Goal: Information Seeking & Learning: Check status

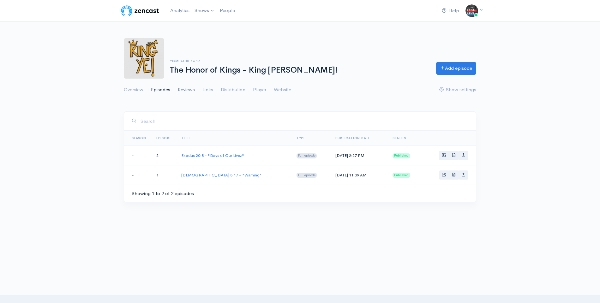
click at [185, 89] on link "Reviews" at bounding box center [186, 90] width 17 height 23
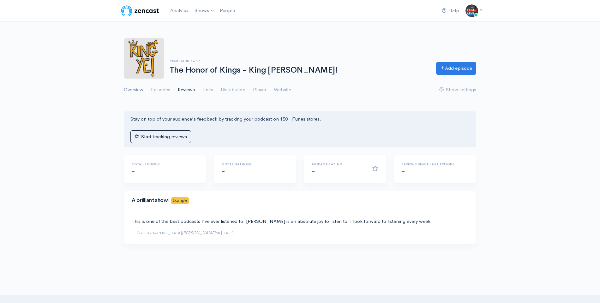
click at [131, 88] on link "Overview" at bounding box center [134, 90] width 20 height 23
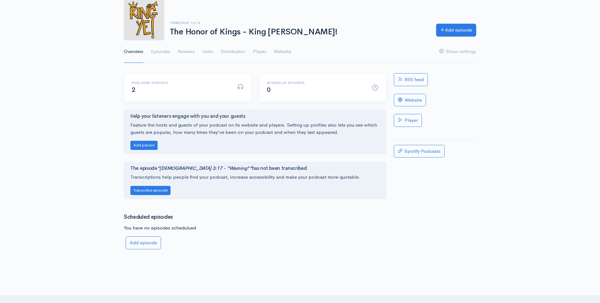
scroll to position [36, 0]
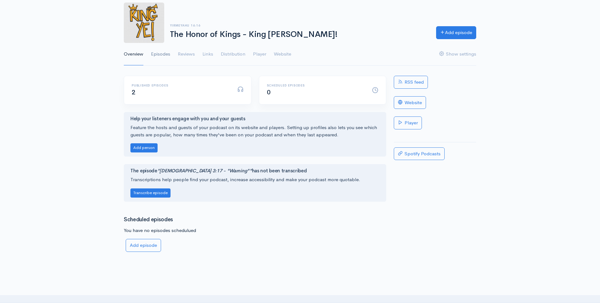
click at [167, 53] on link "Episodes" at bounding box center [160, 54] width 19 height 23
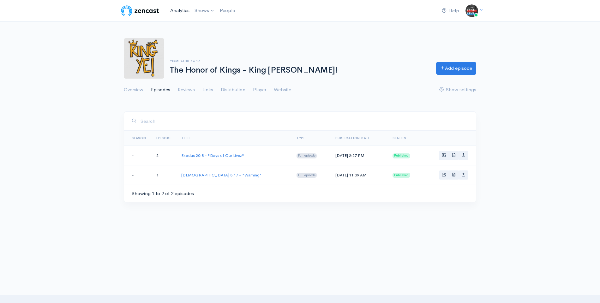
click at [181, 10] on link "Analytics" at bounding box center [180, 11] width 24 height 14
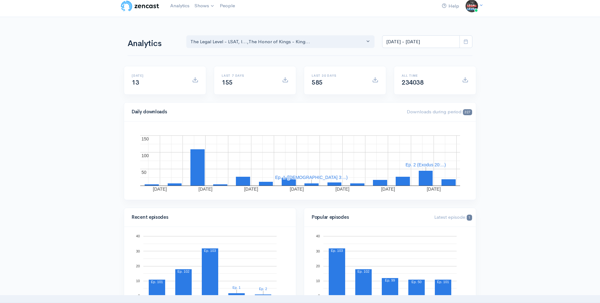
scroll to position [5, 0]
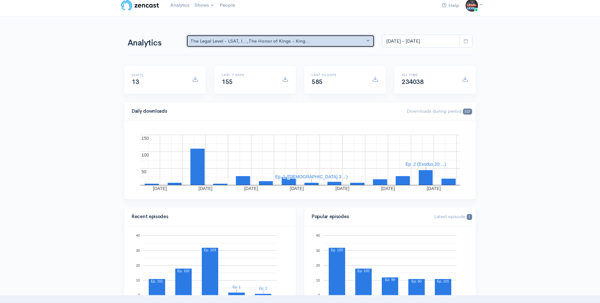
click at [339, 46] on button "The Legal Level - LSAT, l... , The Honor of Kings - King..." at bounding box center [280, 41] width 188 height 13
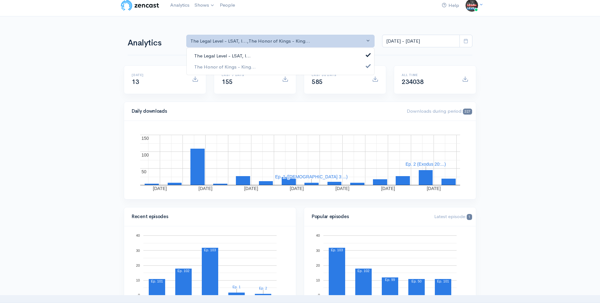
click at [324, 57] on link "The Legal Level - LSAT, l..." at bounding box center [281, 56] width 188 height 11
select select "15430"
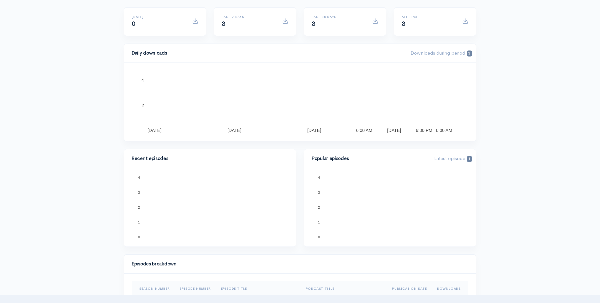
scroll to position [64, 0]
